Goal: Task Accomplishment & Management: Use online tool/utility

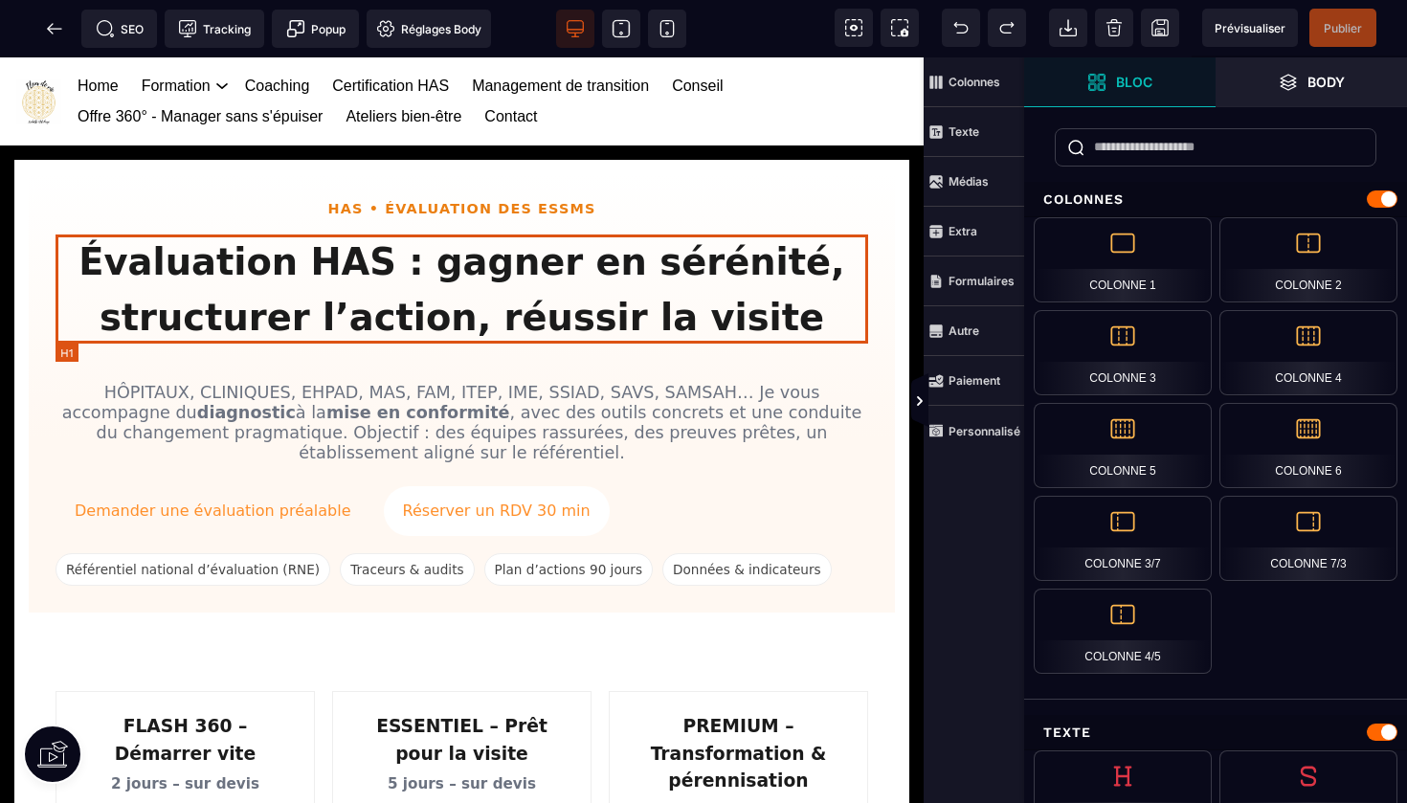
click at [672, 249] on h1 "Évaluation HAS : gagner en sérénité, structurer l’action, réussir la visite" at bounding box center [462, 290] width 813 height 110
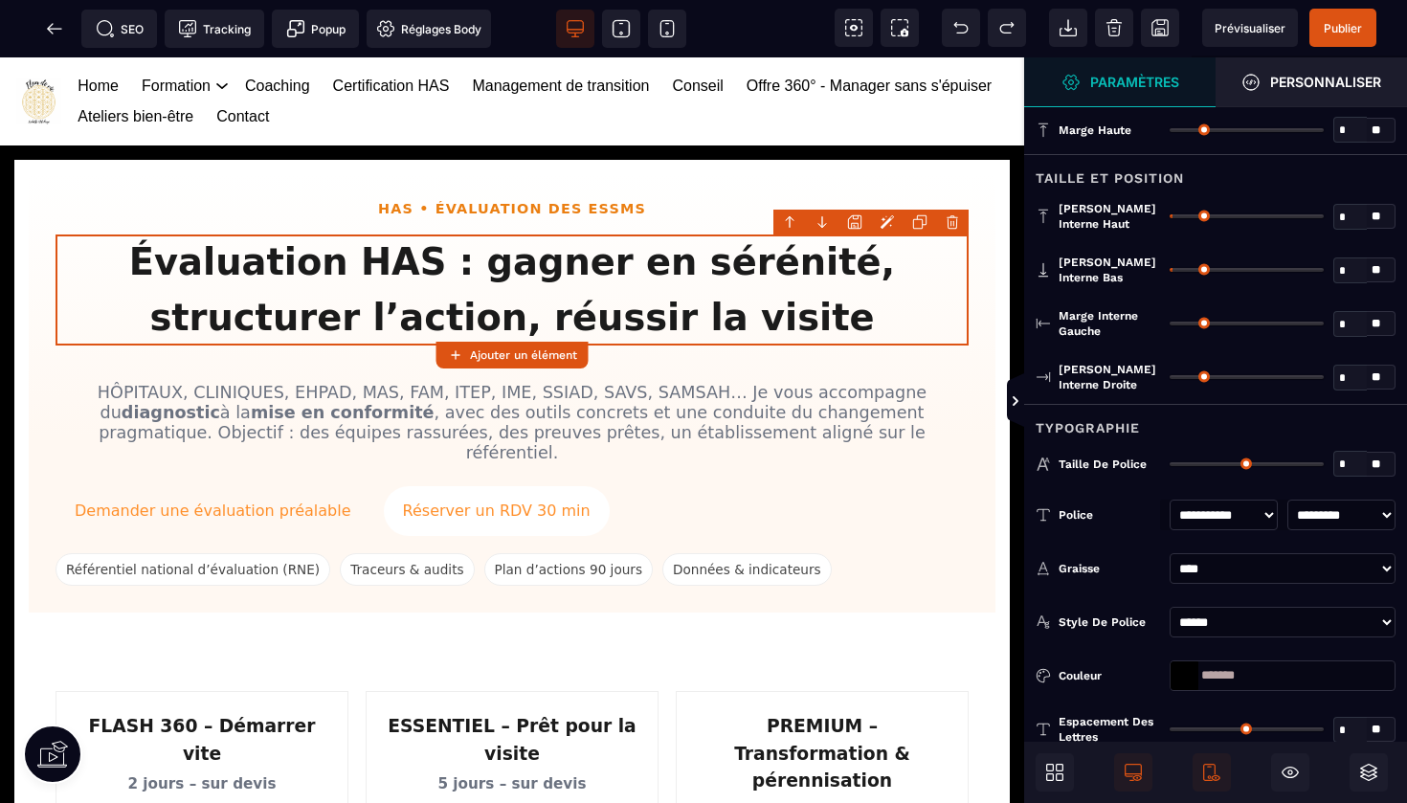
select select "***"
click at [1348, 34] on span "Publier" at bounding box center [1343, 28] width 38 height 14
click at [50, 23] on icon at bounding box center [54, 28] width 19 height 19
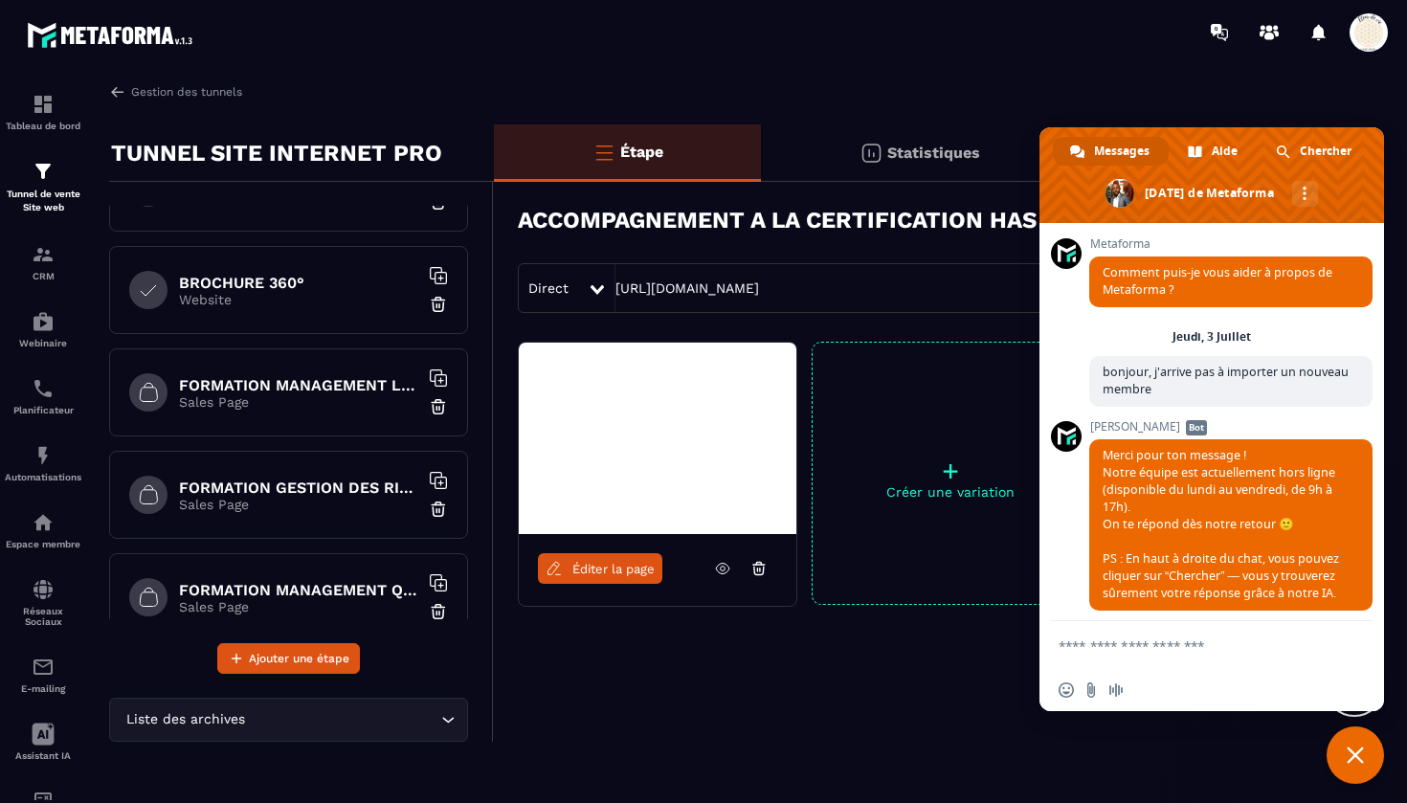
scroll to position [884, 0]
click at [270, 392] on h6 "FORMATION MANAGEMENT LEADERSHIP" at bounding box center [298, 383] width 239 height 18
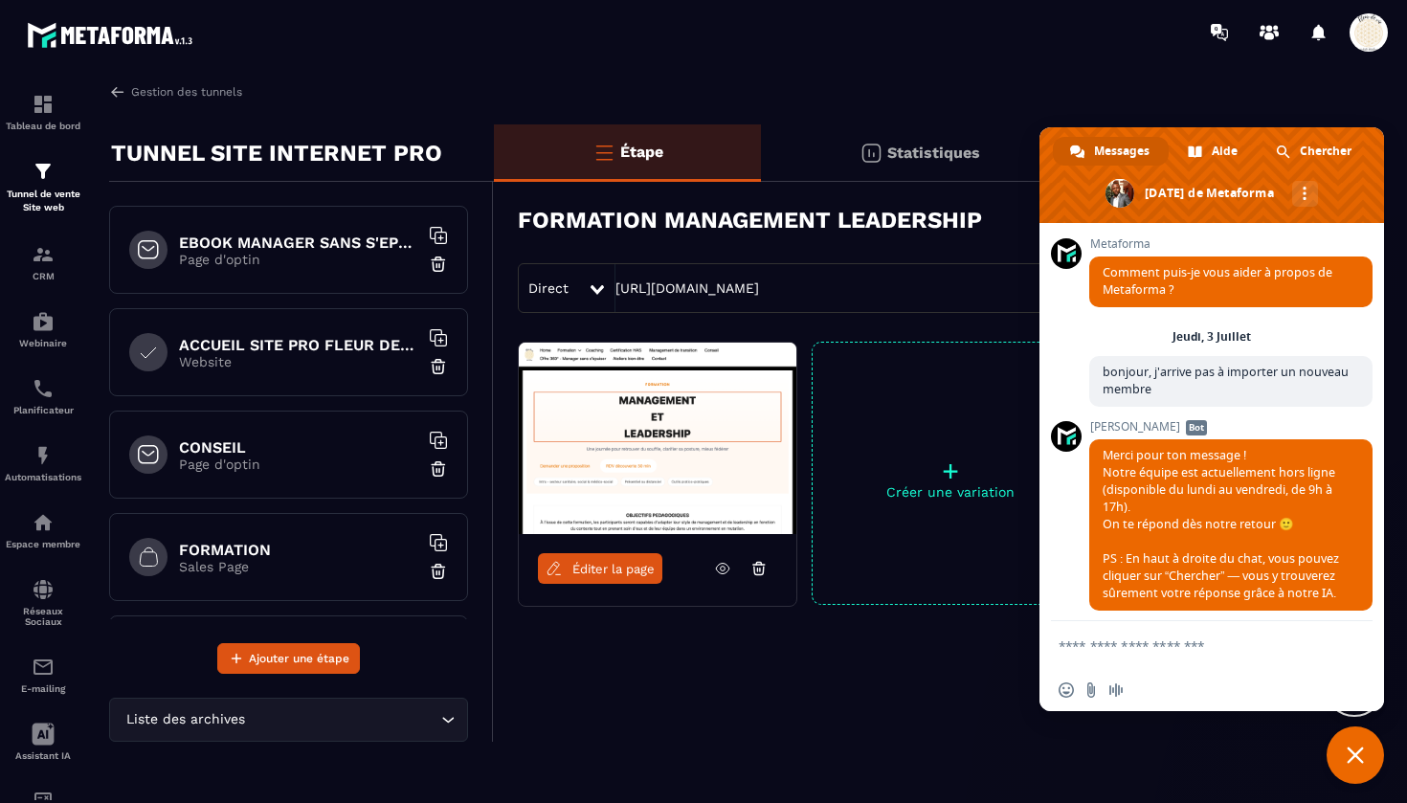
click at [291, 351] on h6 "ACCUEIL SITE PRO FLEUR DE VIE" at bounding box center [298, 345] width 239 height 18
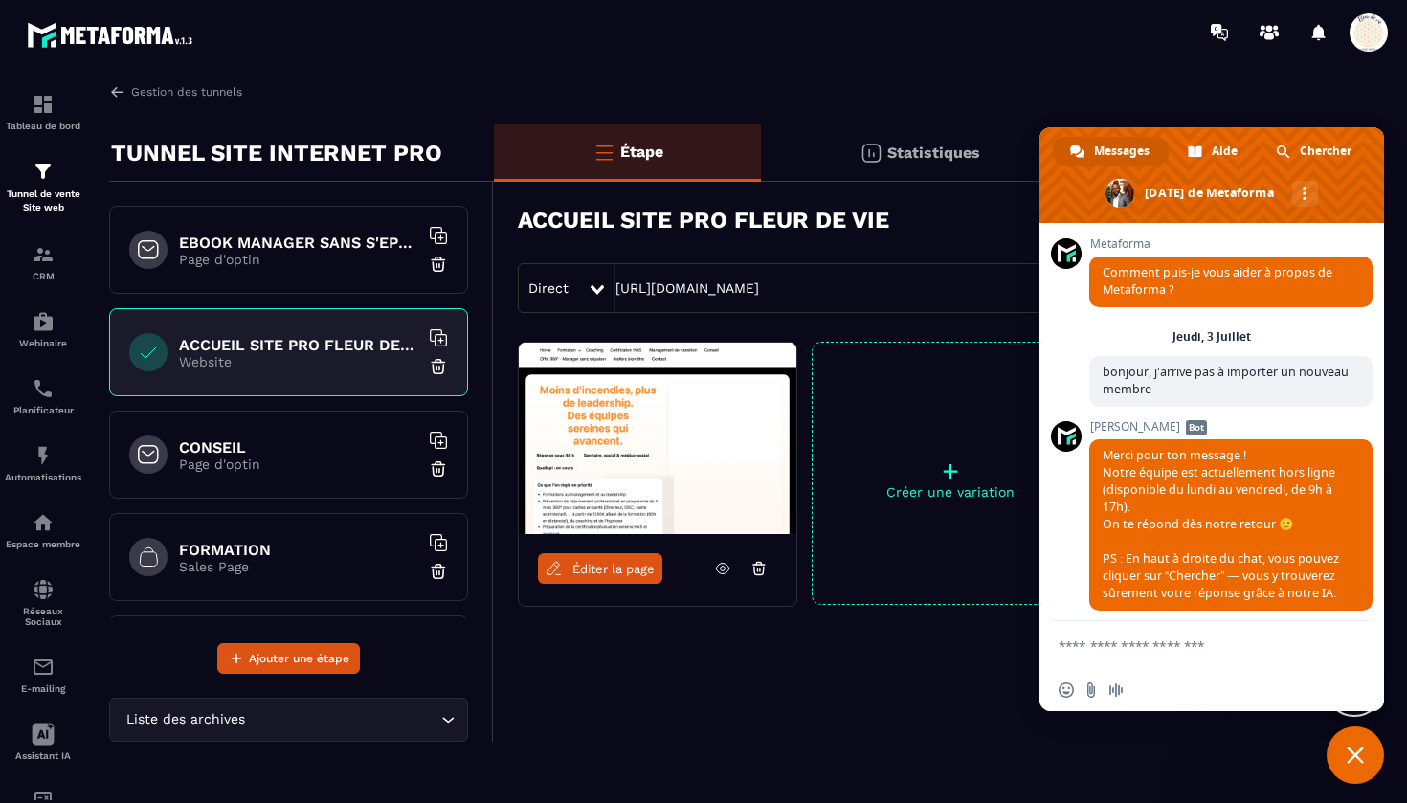
click at [215, 446] on h6 "CONSEIL" at bounding box center [298, 447] width 239 height 18
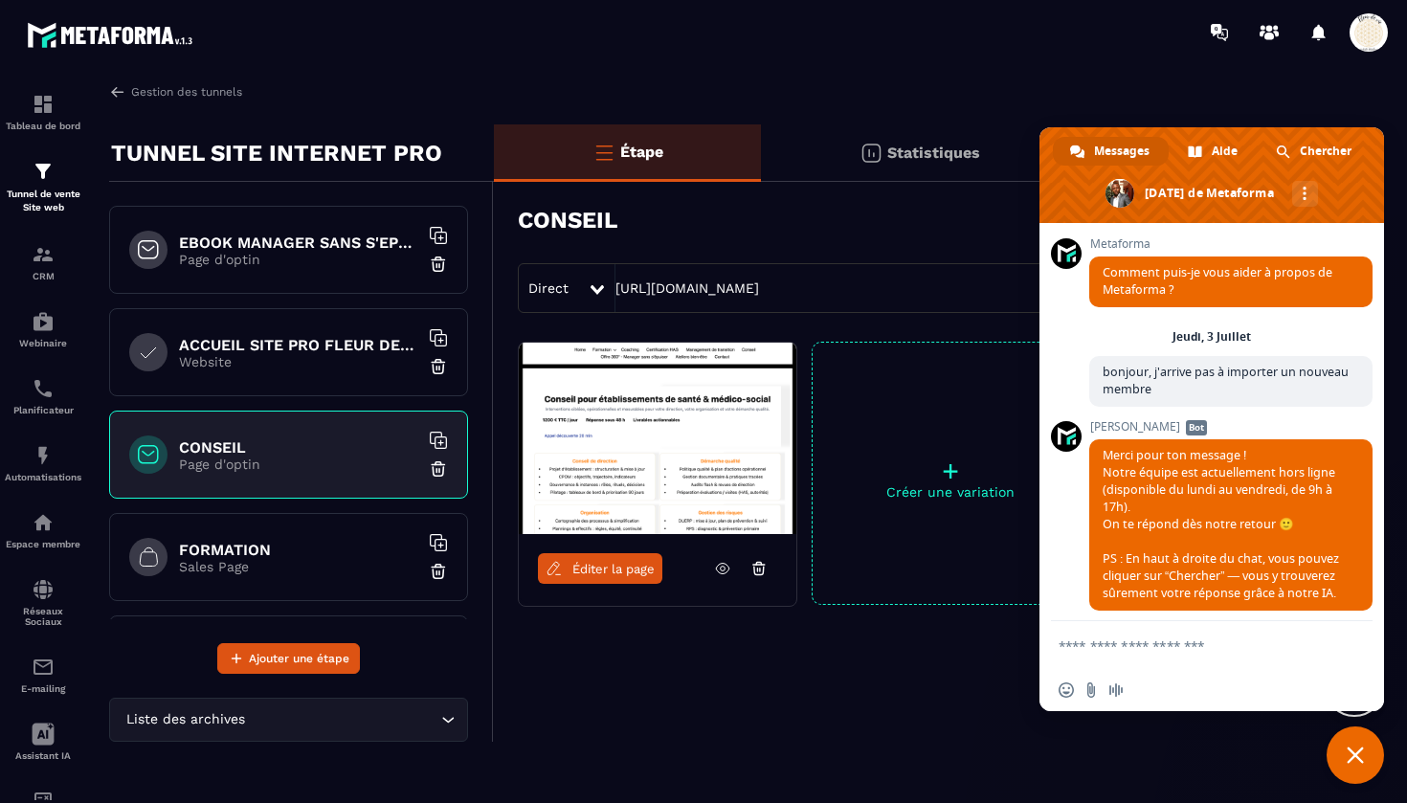
scroll to position [58, 0]
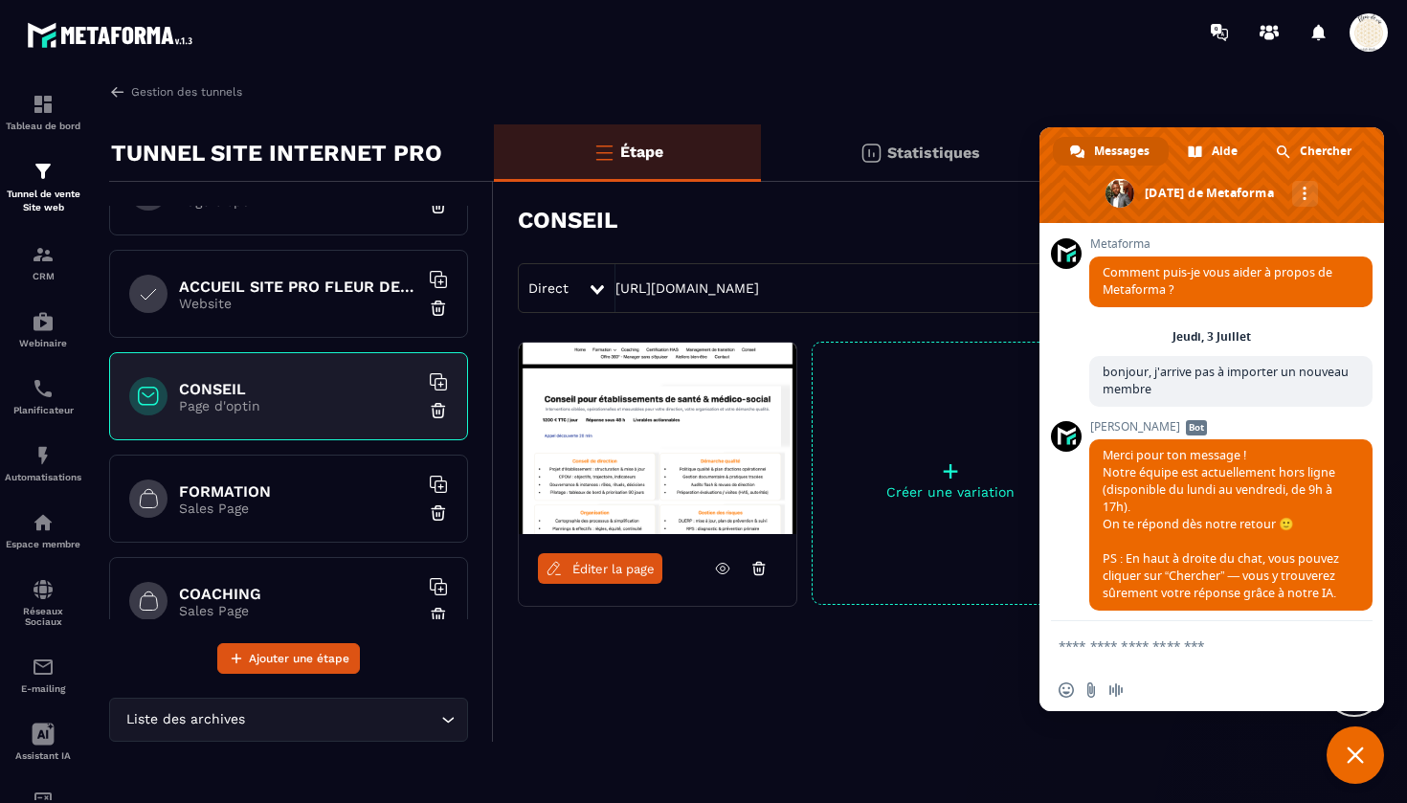
click at [216, 508] on p "Sales Page" at bounding box center [298, 508] width 239 height 15
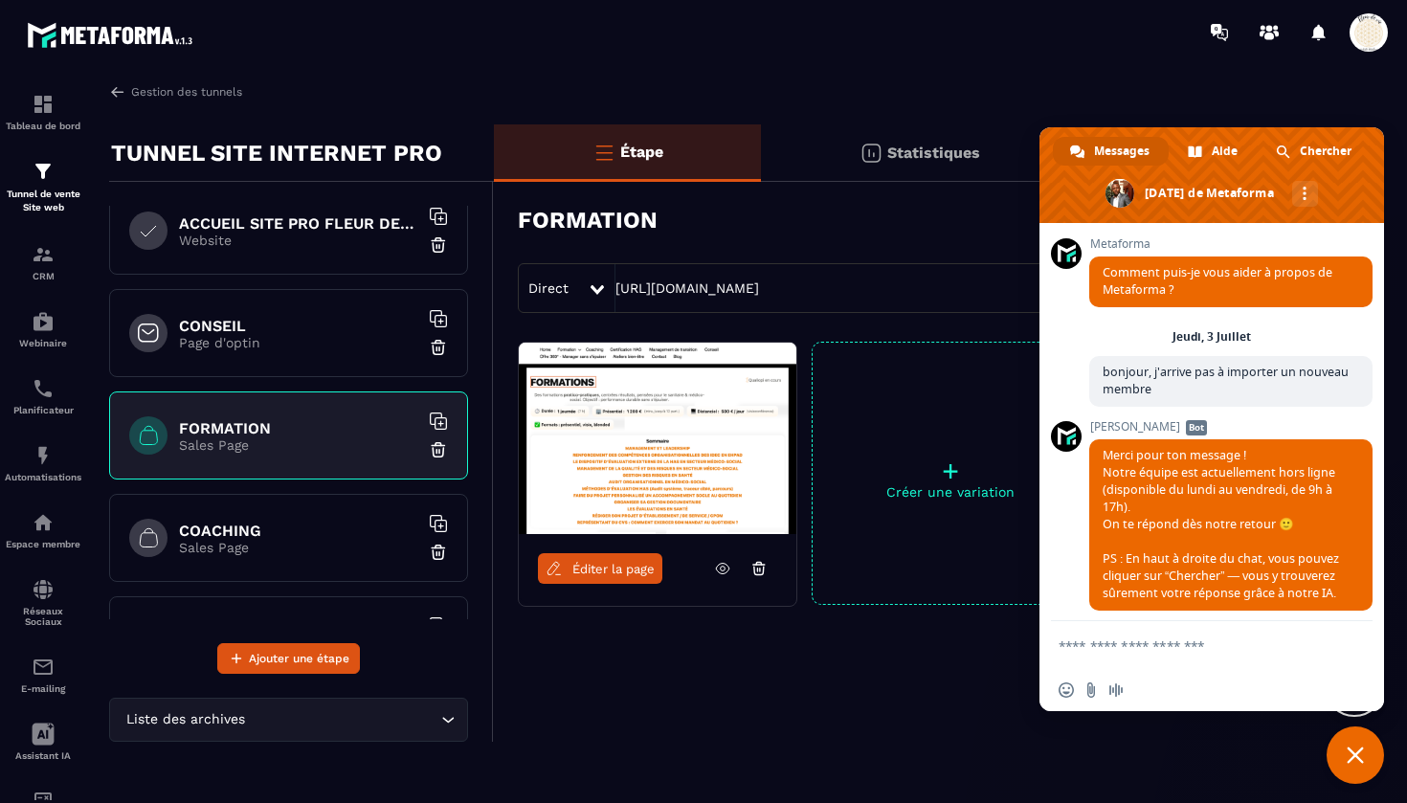
scroll to position [138, 0]
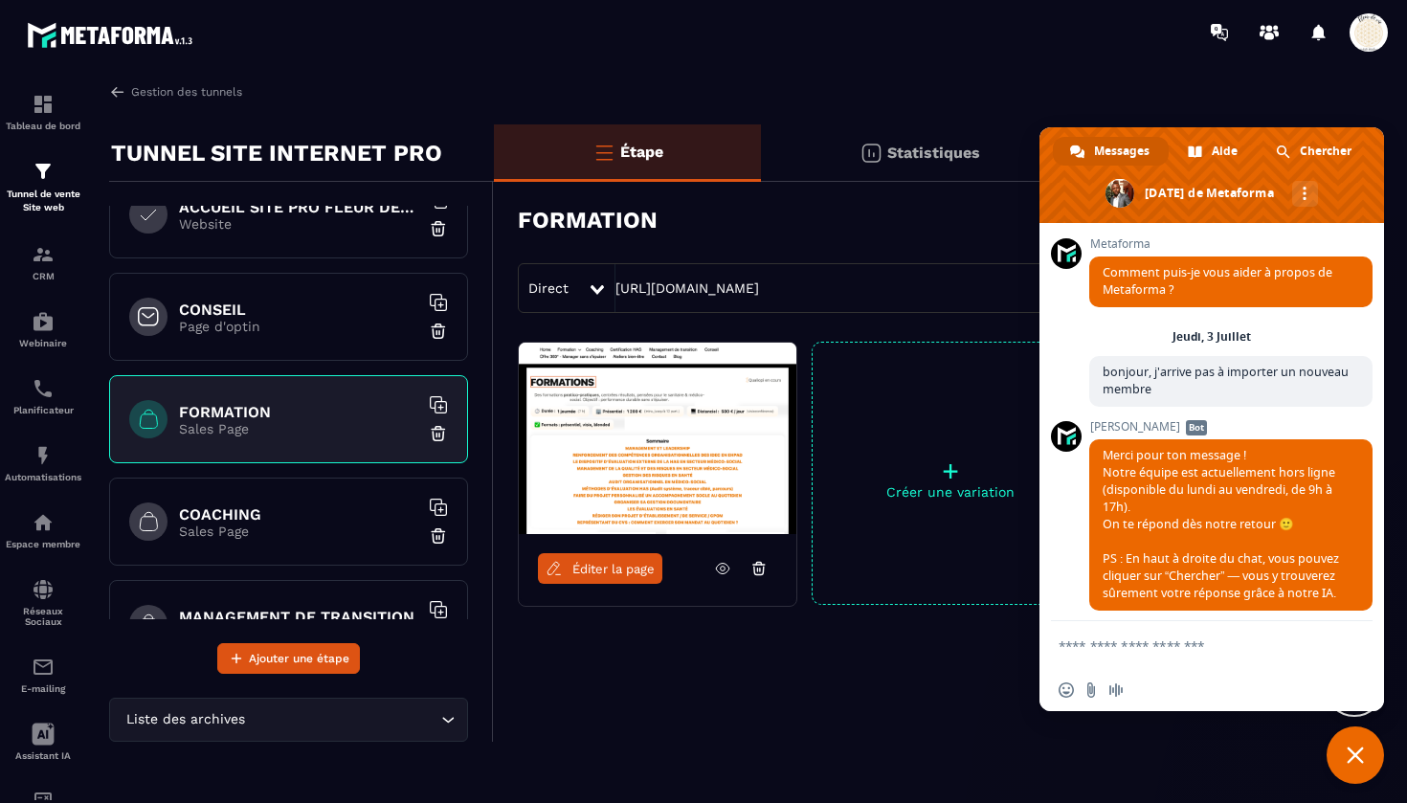
click at [216, 519] on h6 "COACHING" at bounding box center [298, 514] width 239 height 18
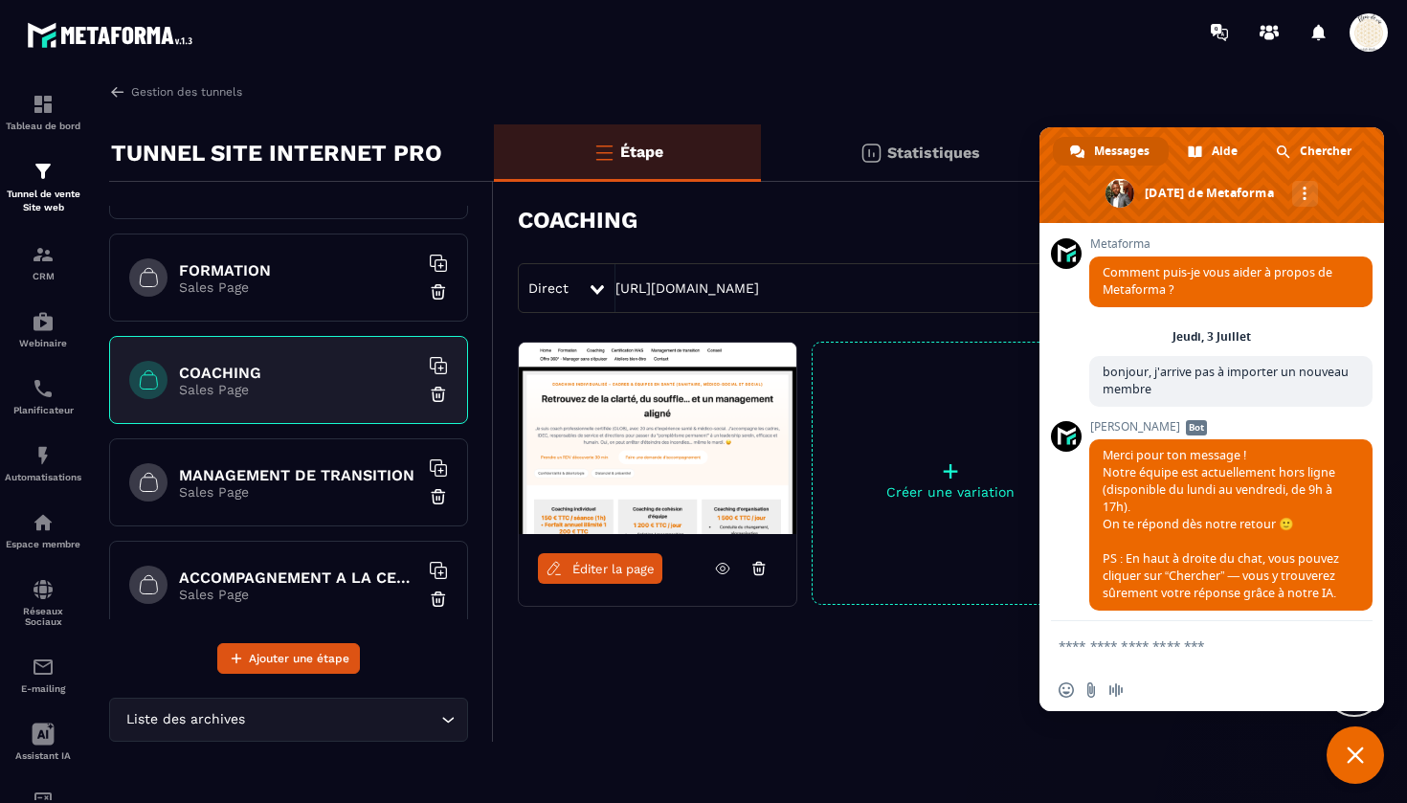
scroll to position [282, 0]
click at [228, 479] on h6 "MANAGEMENT DE TRANSITION" at bounding box center [298, 472] width 239 height 18
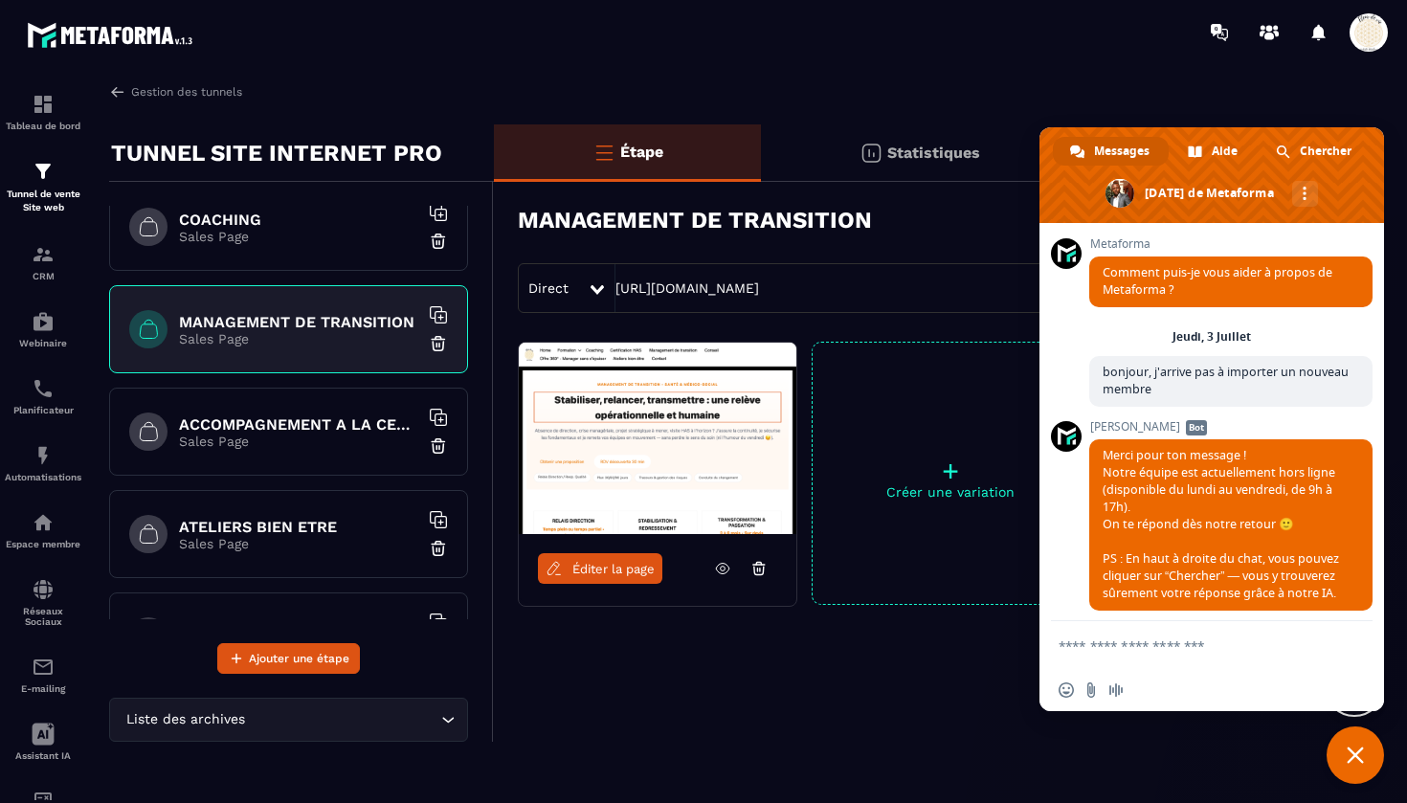
scroll to position [438, 0]
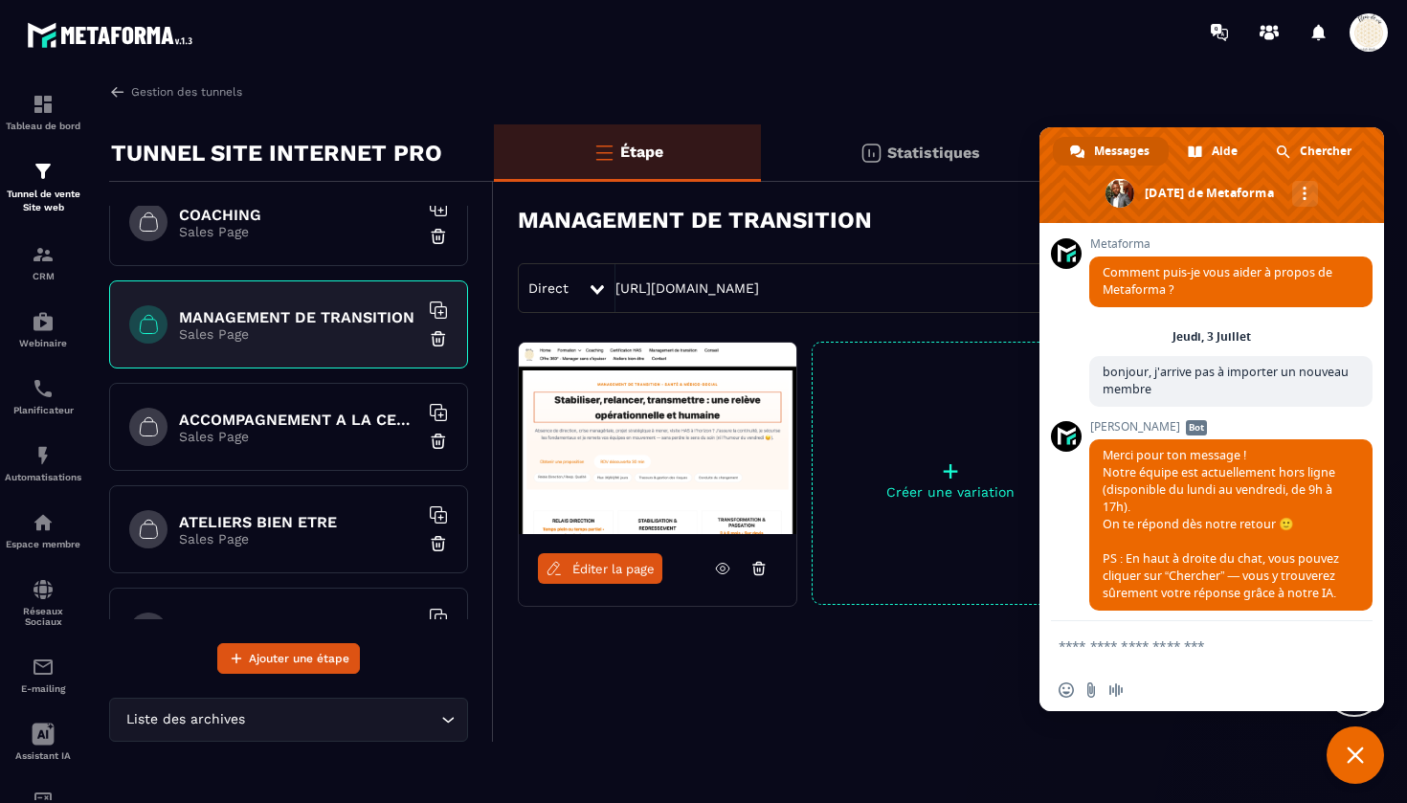
click at [235, 437] on p "Sales Page" at bounding box center [298, 436] width 239 height 15
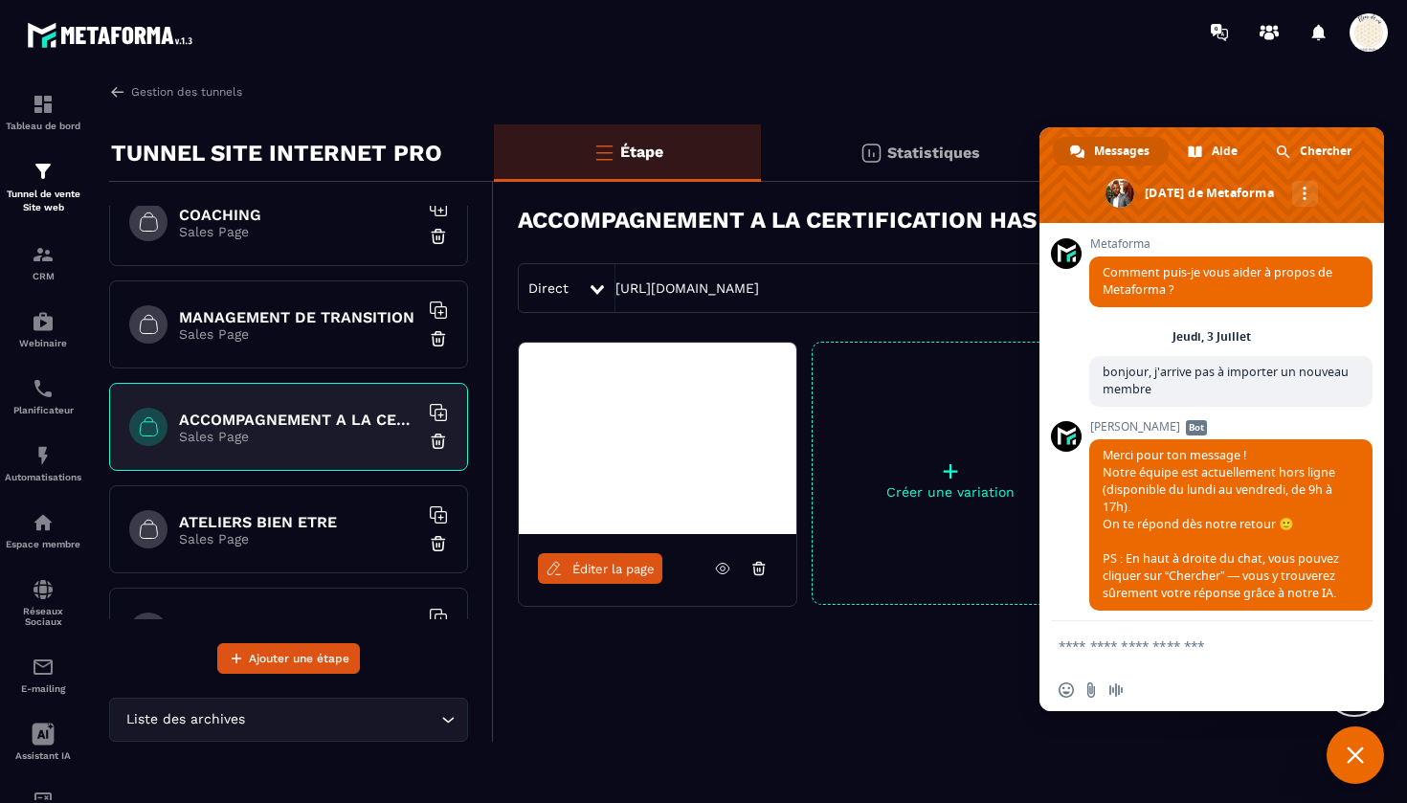
scroll to position [458, 0]
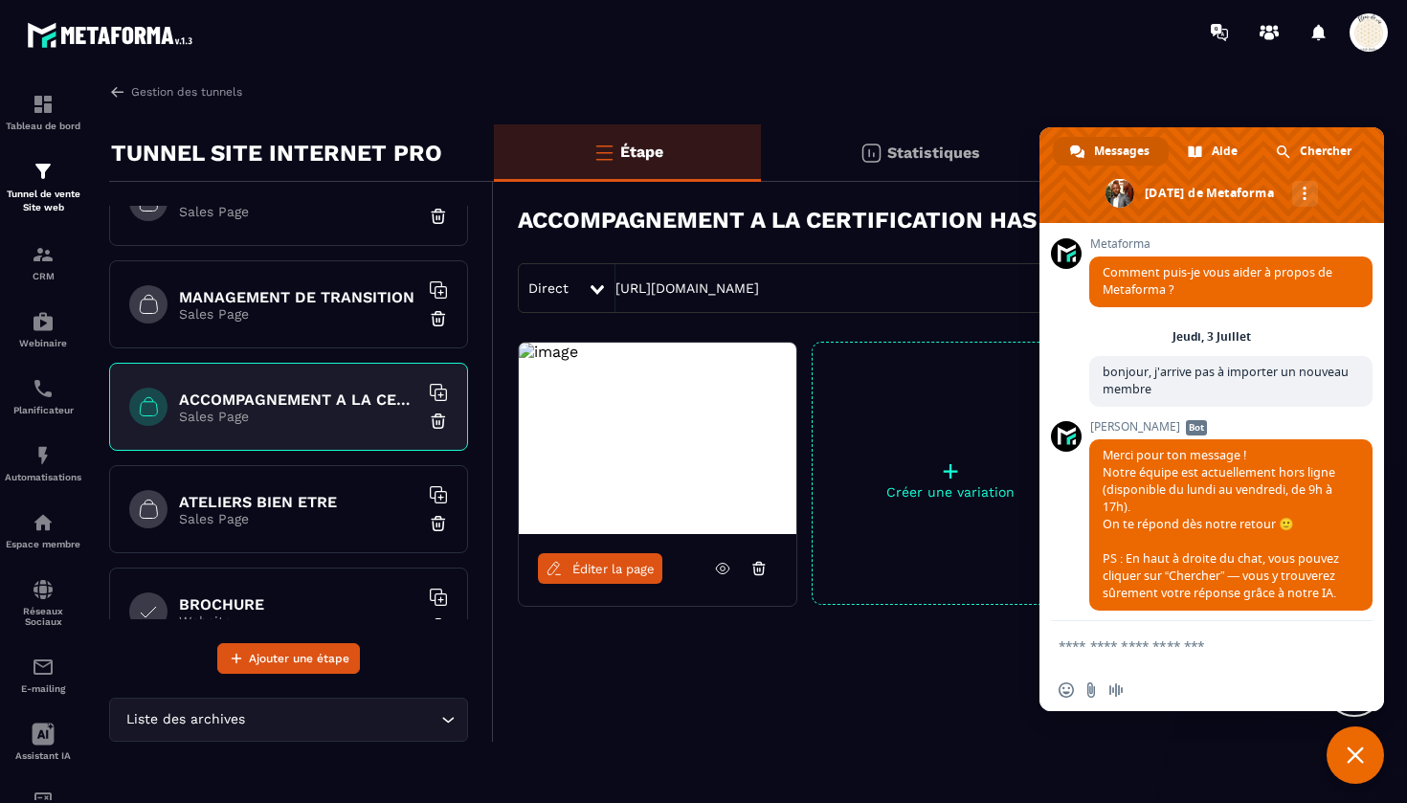
click at [229, 508] on h6 "ATELIERS BIEN ETRE" at bounding box center [298, 502] width 239 height 18
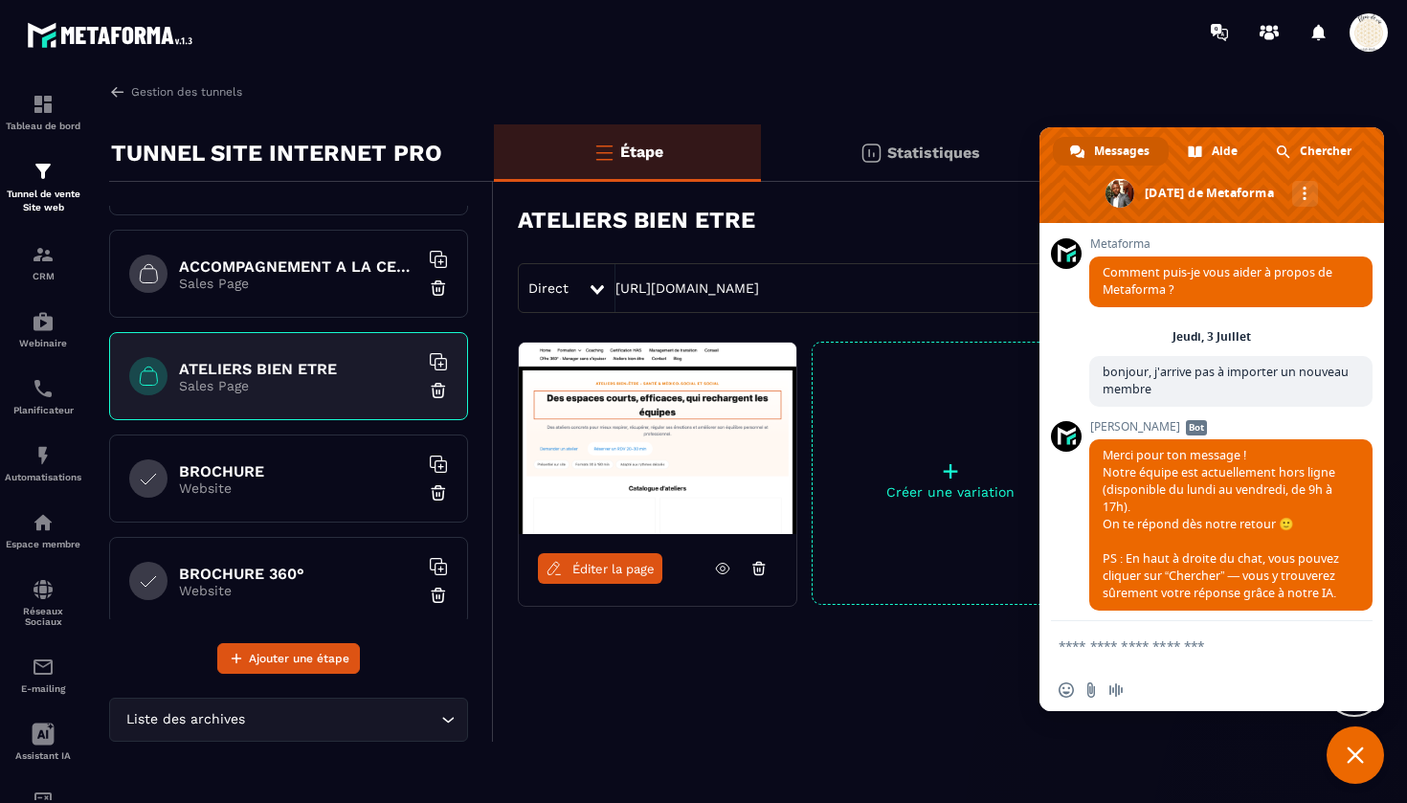
scroll to position [596, 0]
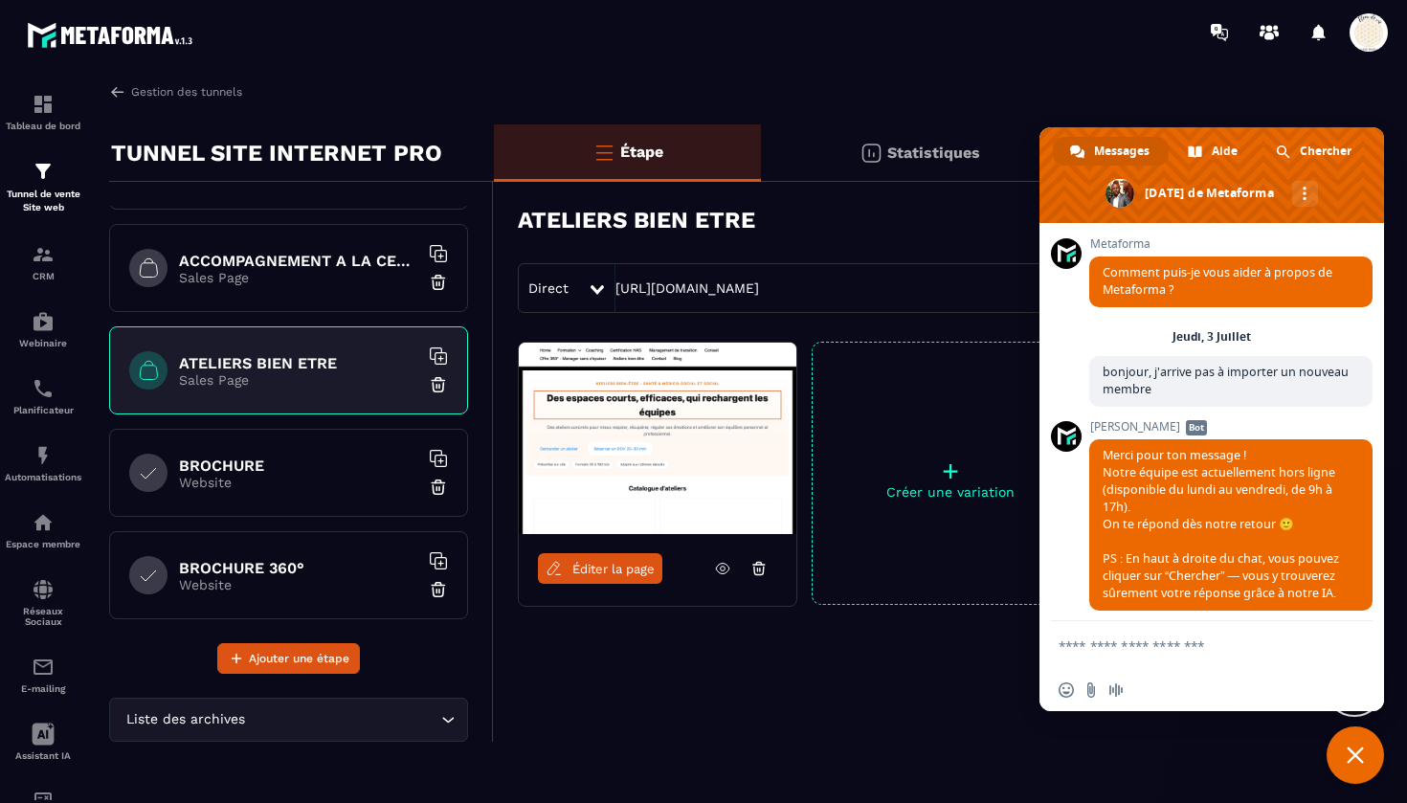
click at [229, 475] on p "Website" at bounding box center [298, 482] width 239 height 15
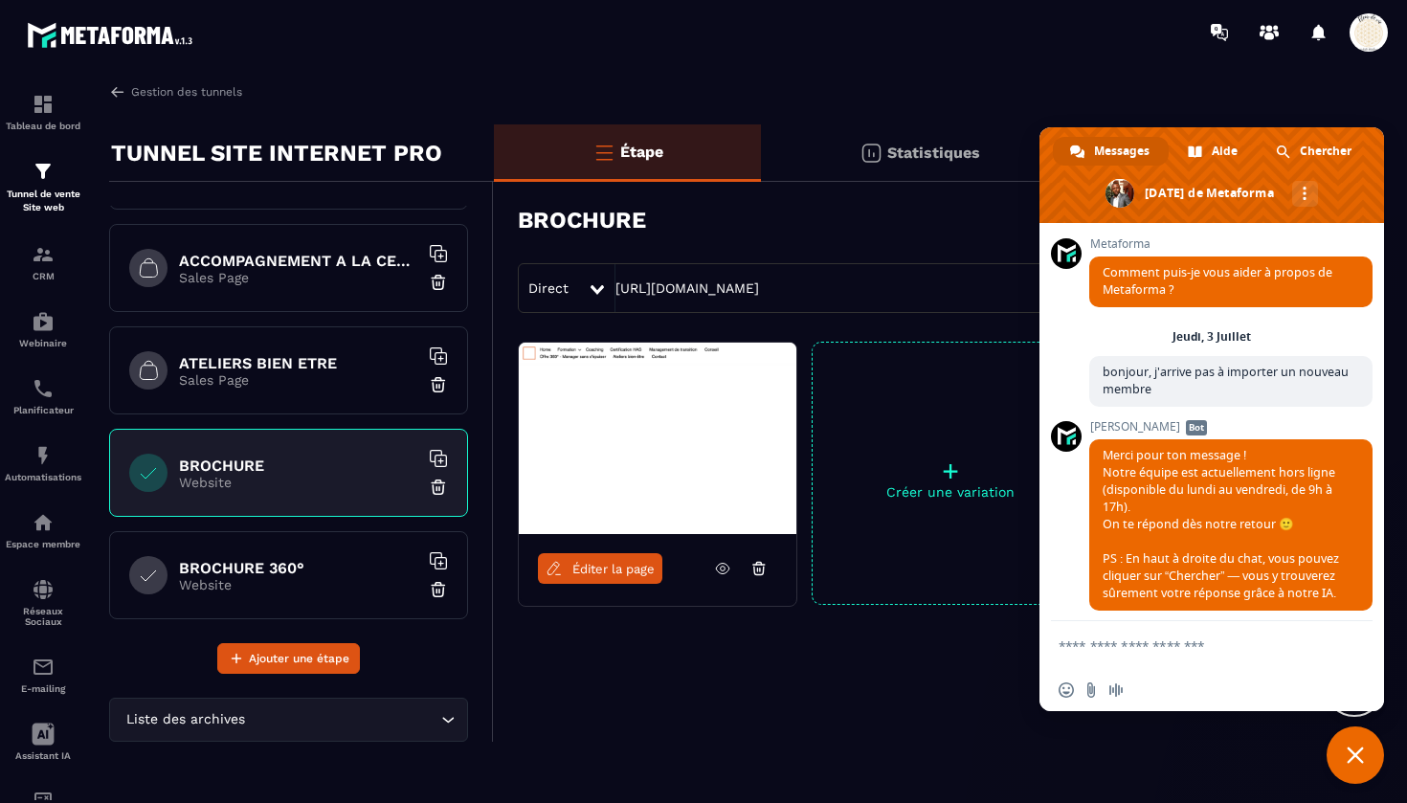
scroll to position [677, 0]
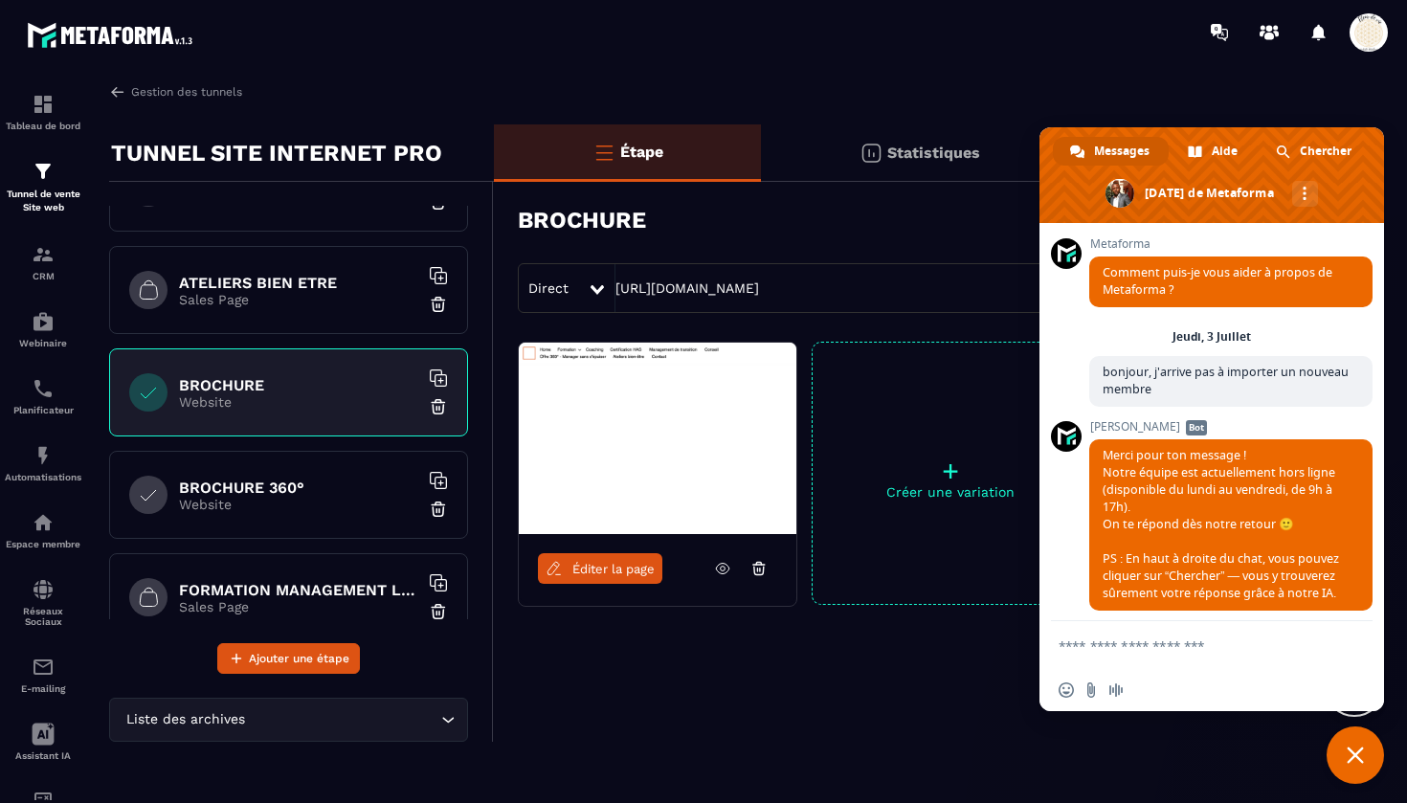
click at [230, 485] on h6 "BROCHURE 360°" at bounding box center [298, 488] width 239 height 18
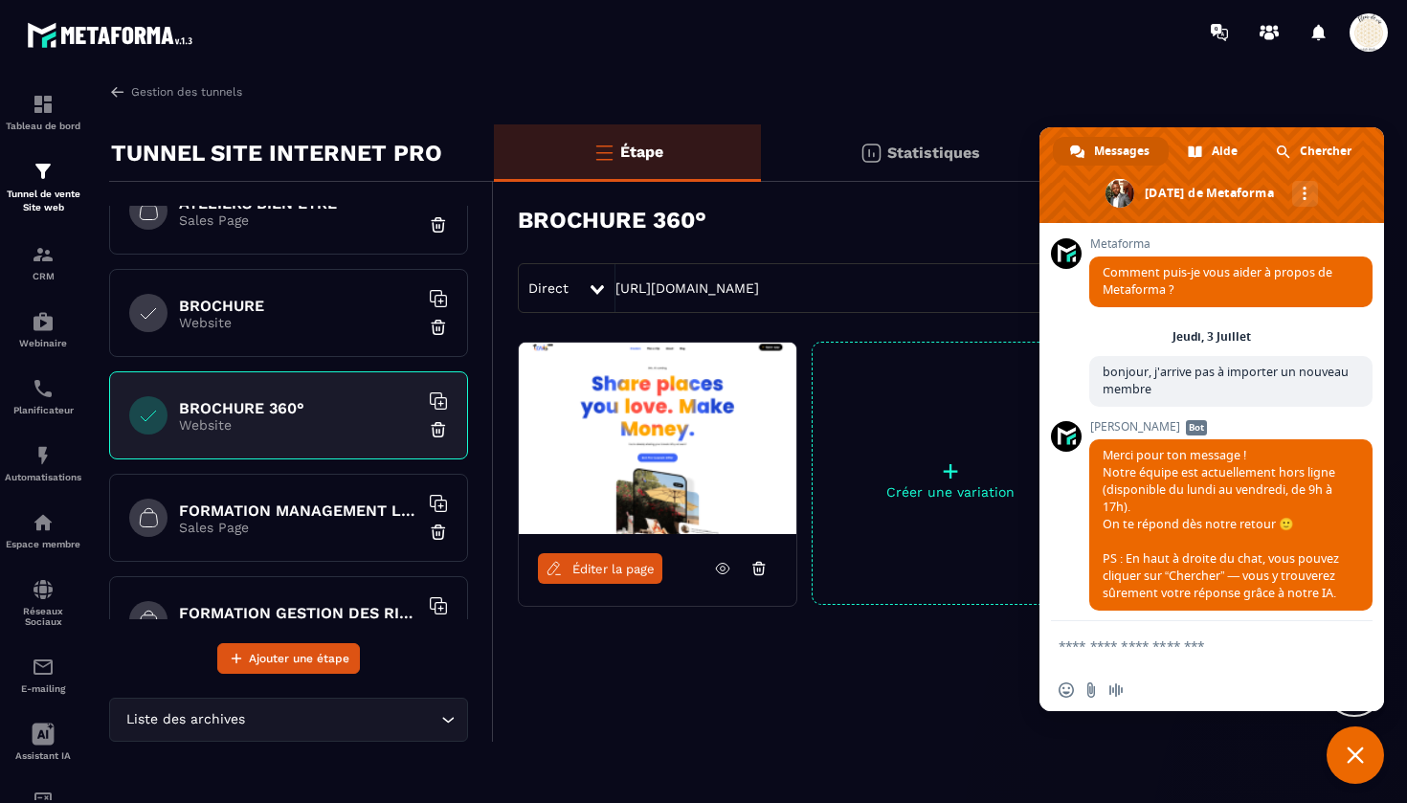
scroll to position [774, 0]
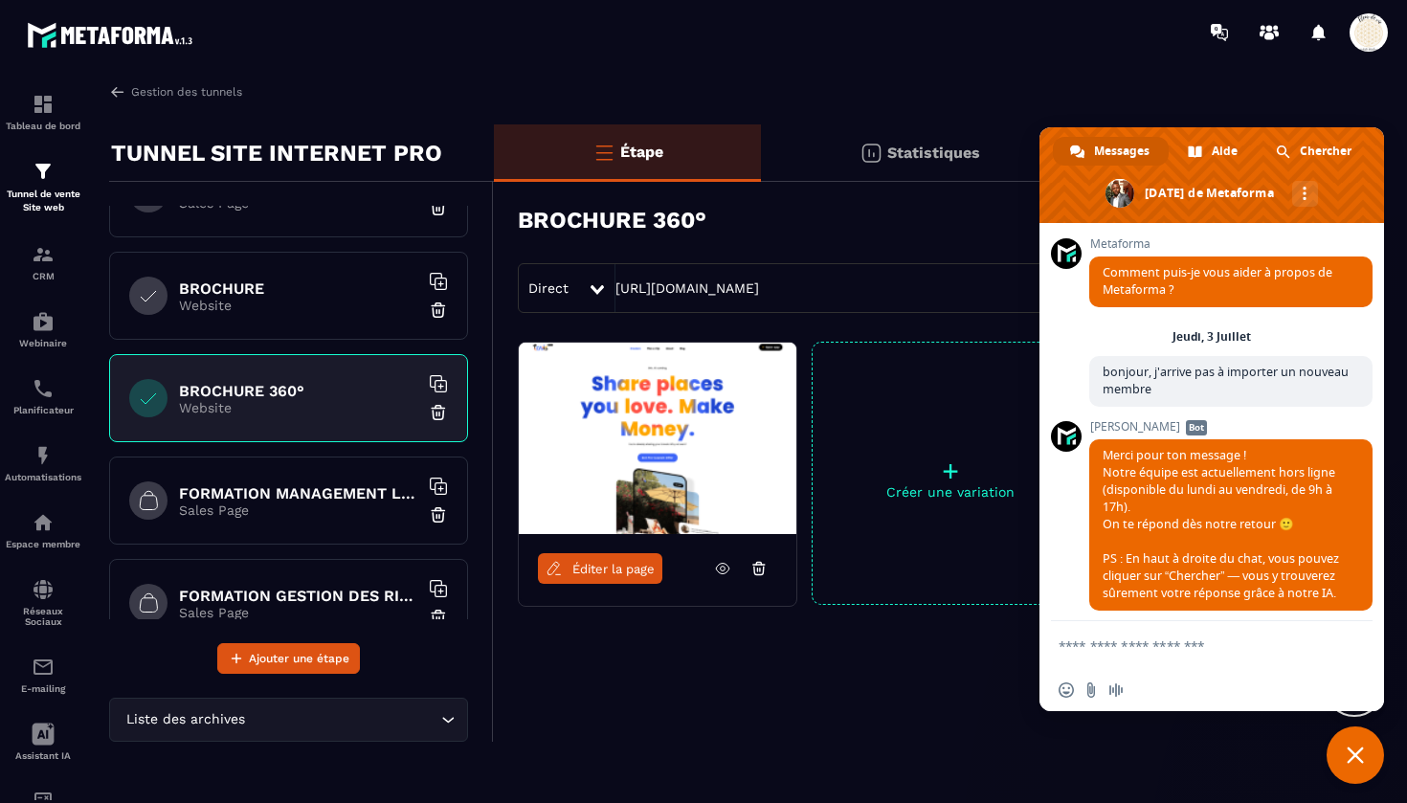
click at [235, 490] on h6 "FORMATION MANAGEMENT LEADERSHIP" at bounding box center [298, 493] width 239 height 18
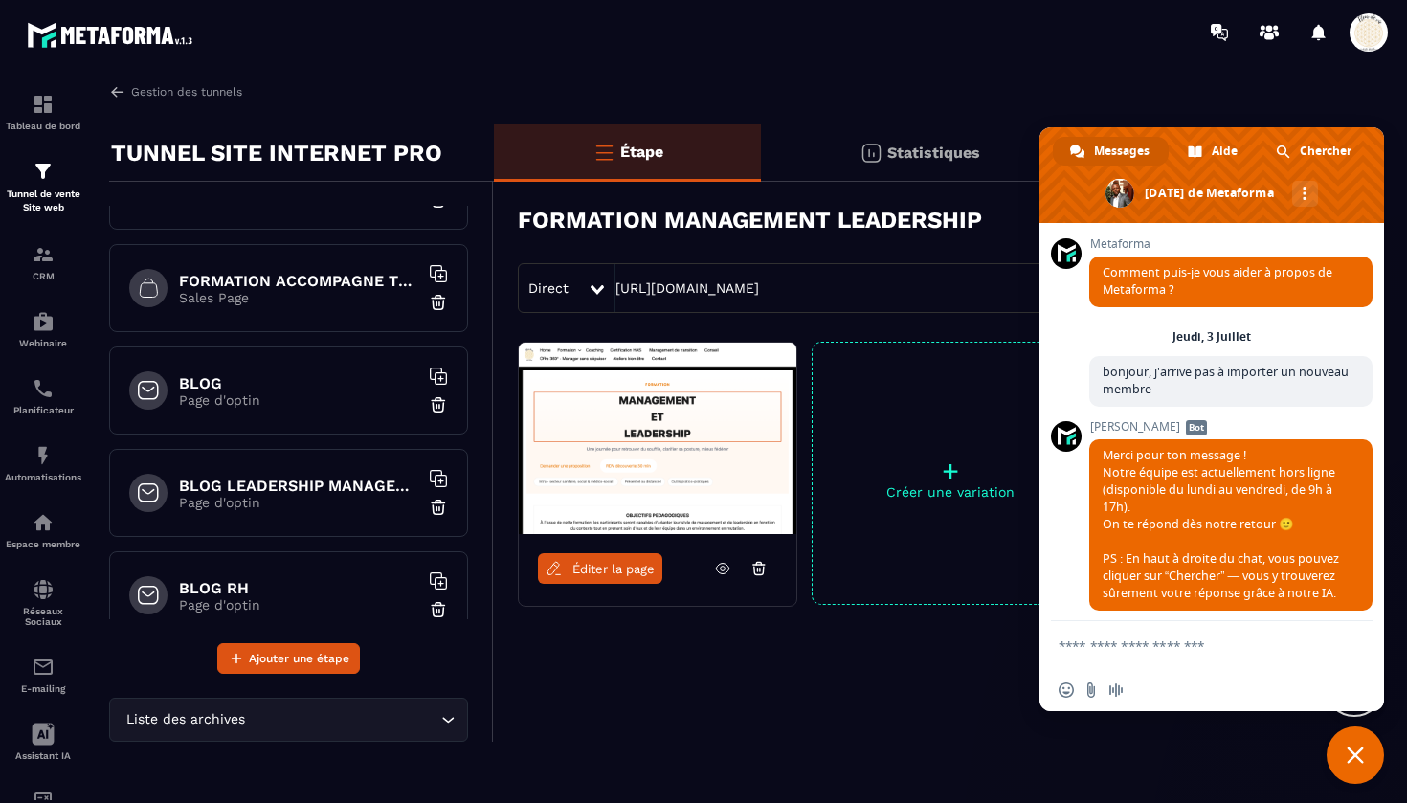
scroll to position [2153, 0]
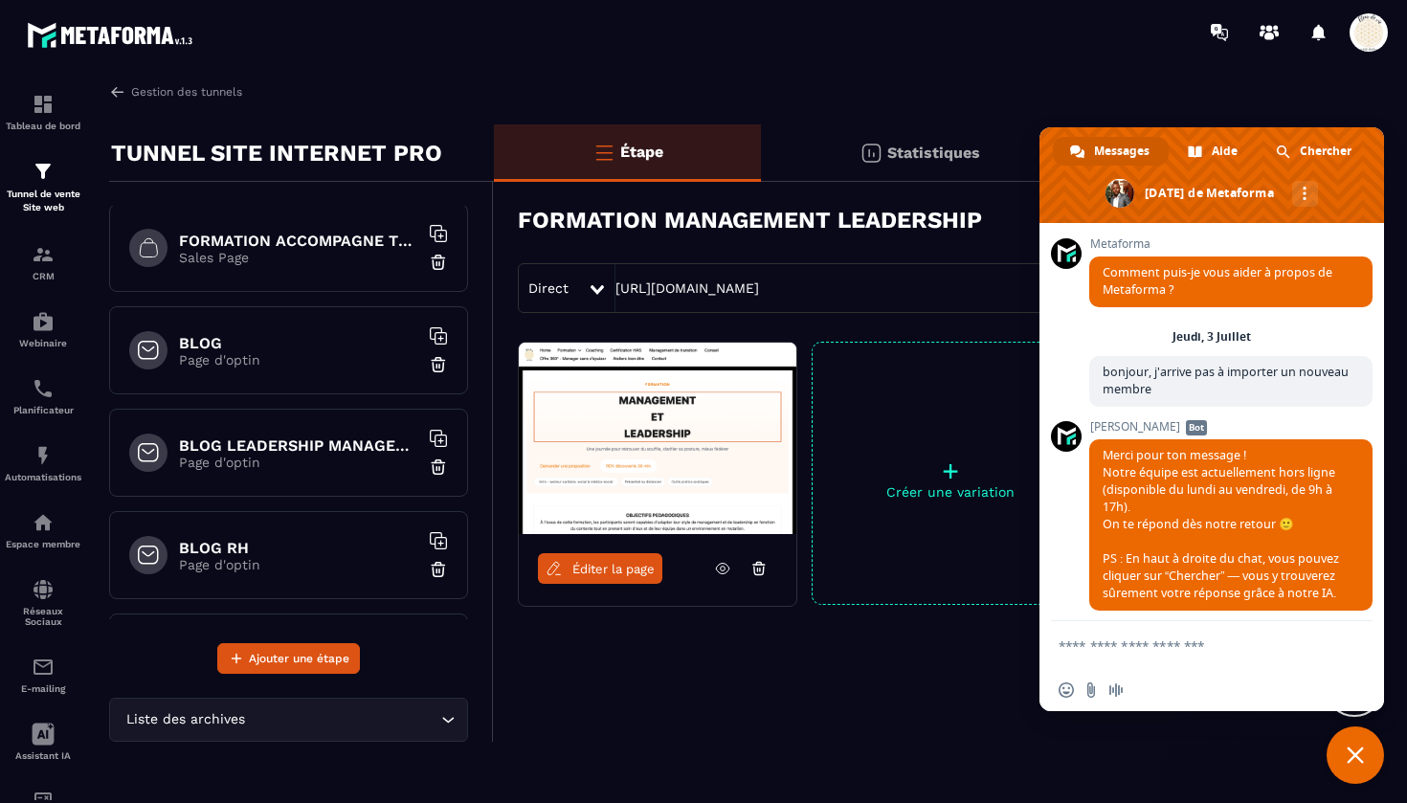
click at [254, 336] on h6 "BLOG" at bounding box center [298, 343] width 239 height 18
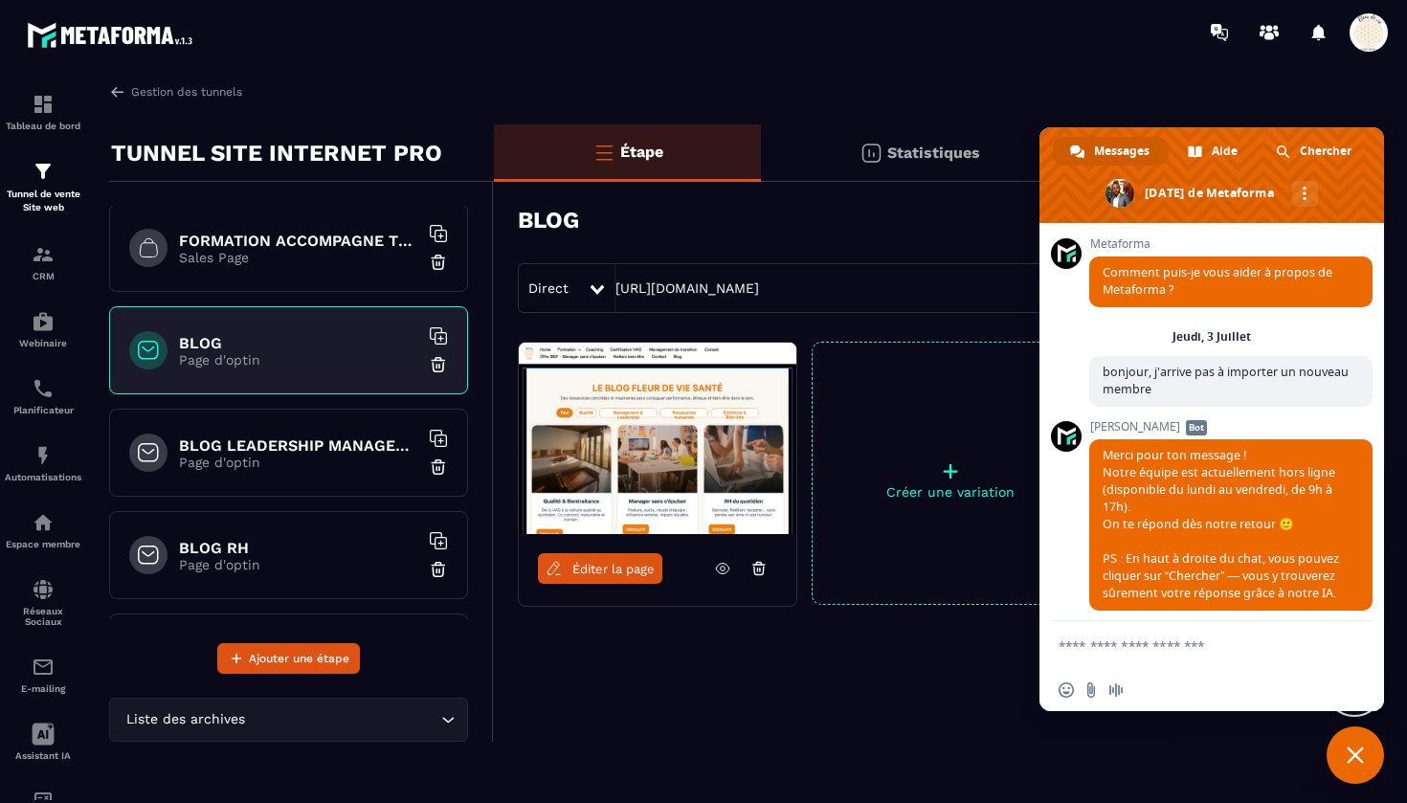
click at [213, 444] on h6 "BLOG LEADERSHIP MANAGEMENT" at bounding box center [298, 446] width 239 height 18
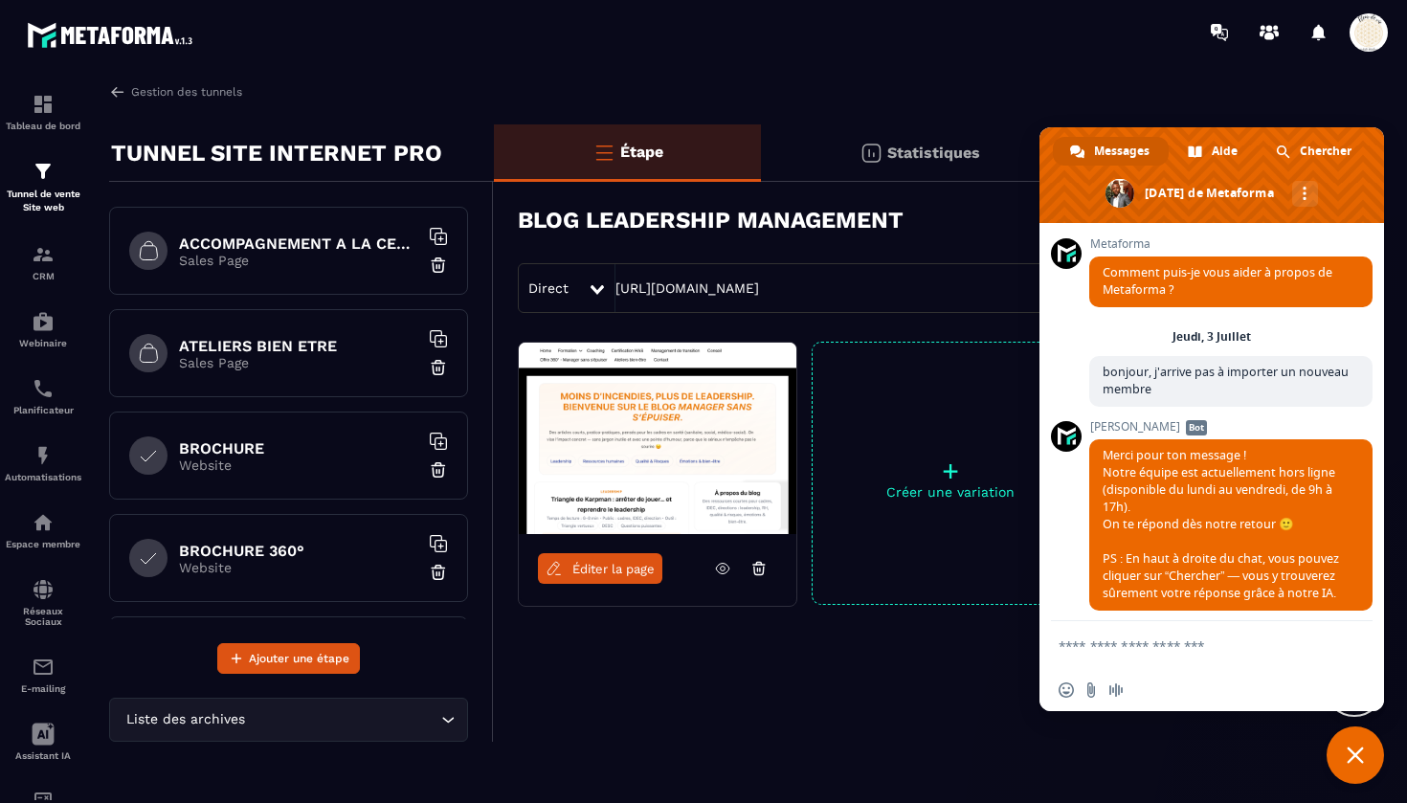
scroll to position [588, 0]
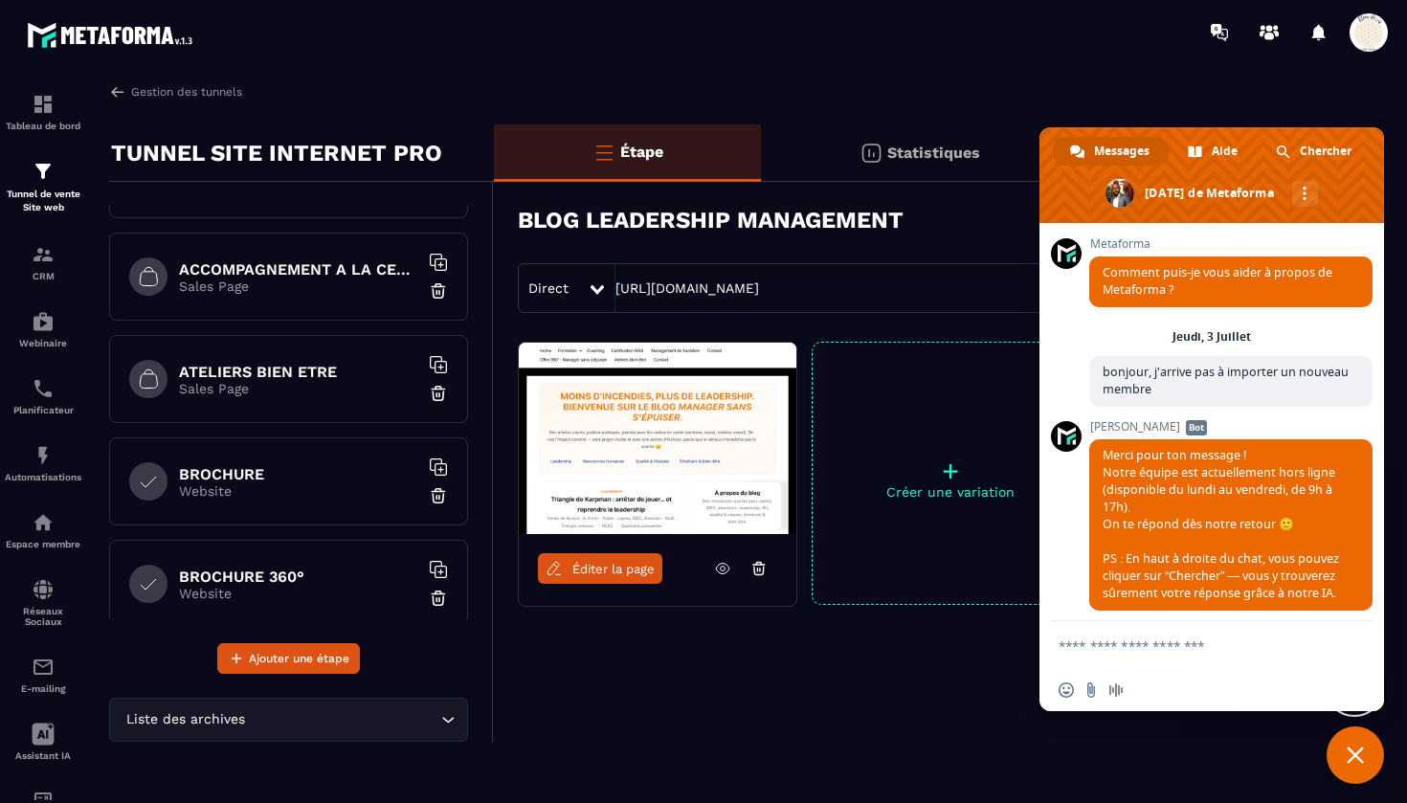
click at [258, 385] on p "Sales Page" at bounding box center [298, 388] width 239 height 15
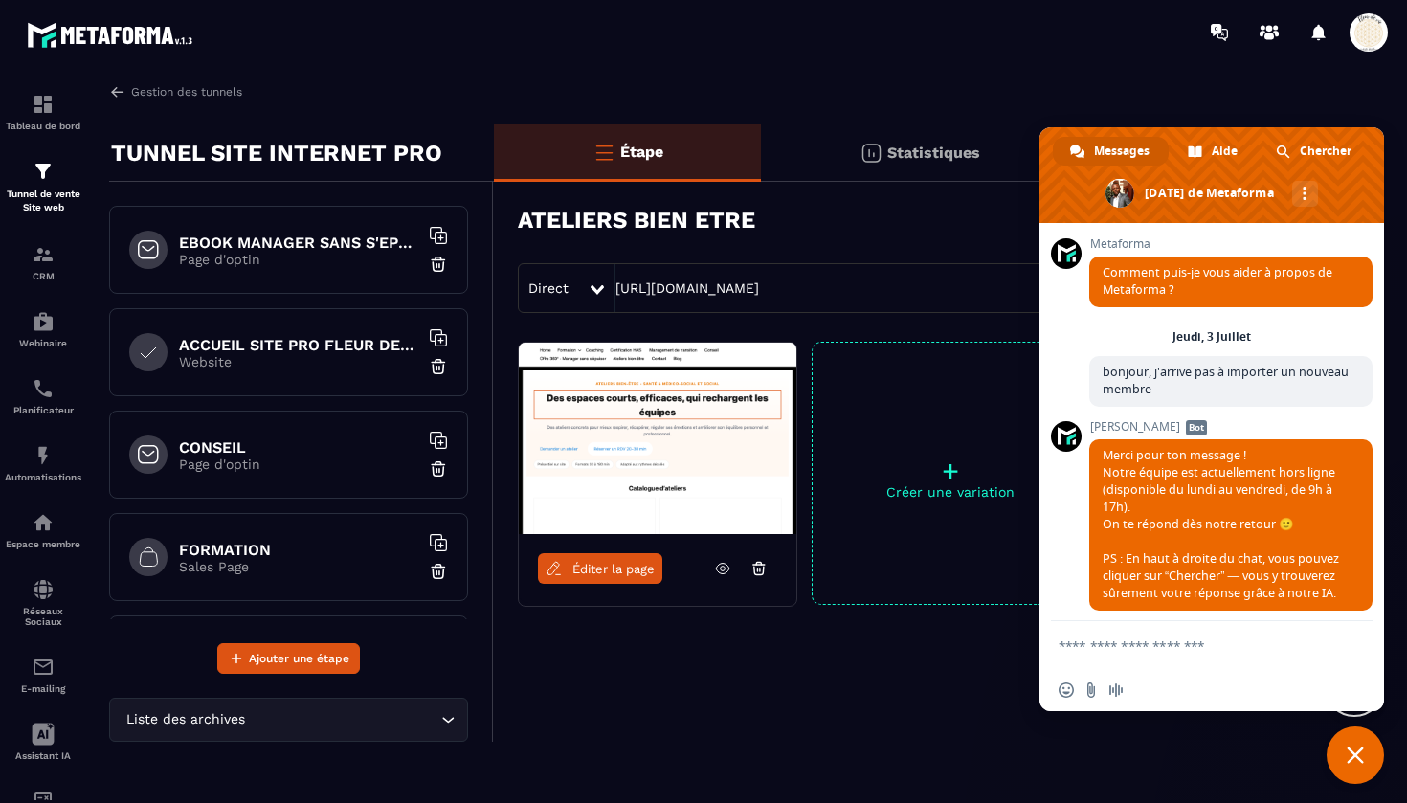
click at [316, 371] on div "ACCUEIL SITE PRO FLEUR DE VIE Website" at bounding box center [288, 352] width 359 height 88
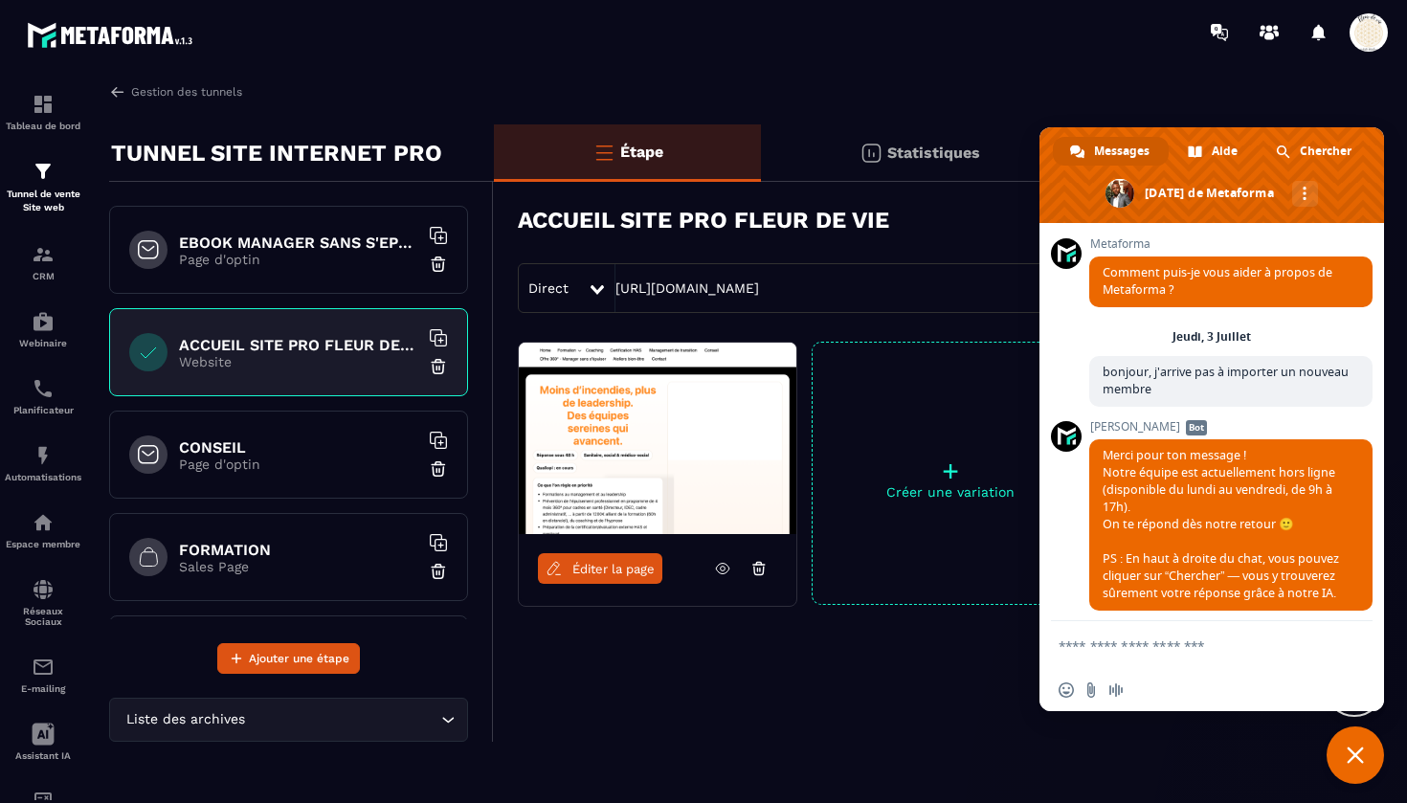
click at [607, 562] on span "Éditer la page" at bounding box center [614, 569] width 82 height 14
